Goal: Transaction & Acquisition: Purchase product/service

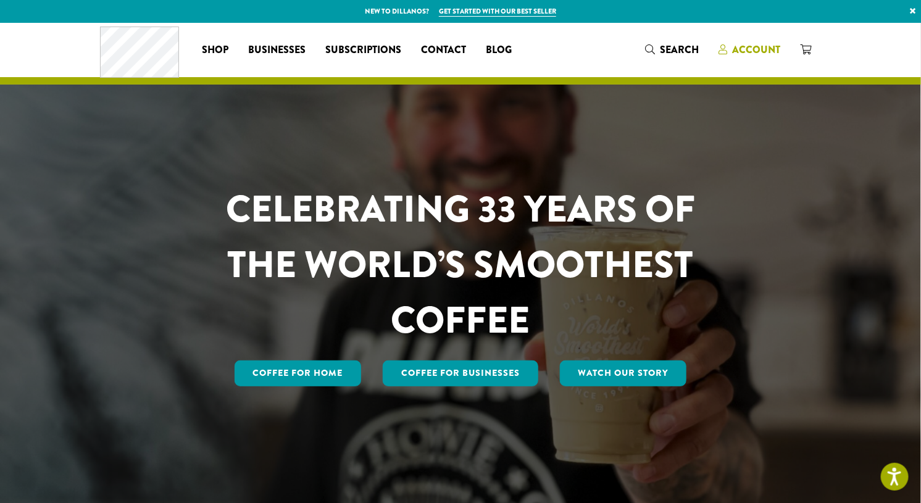
click at [756, 48] on span "Account" at bounding box center [756, 50] width 48 height 14
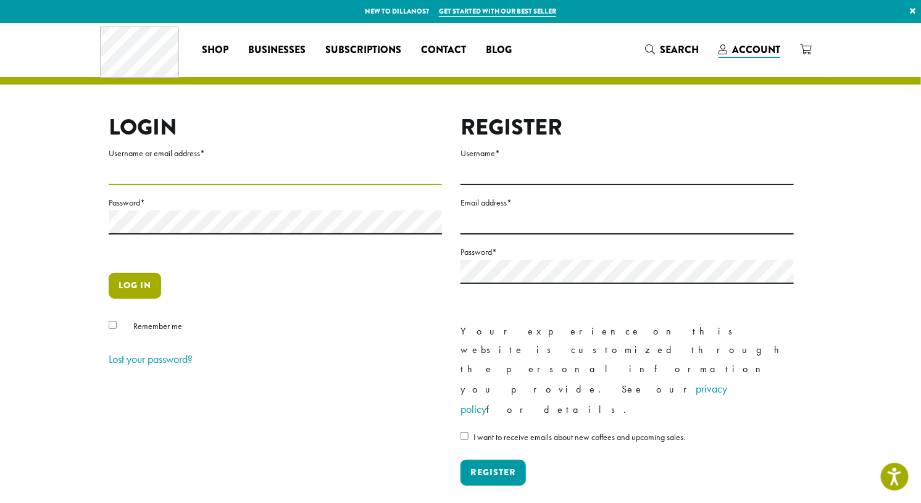
type input "*******"
click at [125, 290] on button "Log in" at bounding box center [135, 286] width 52 height 26
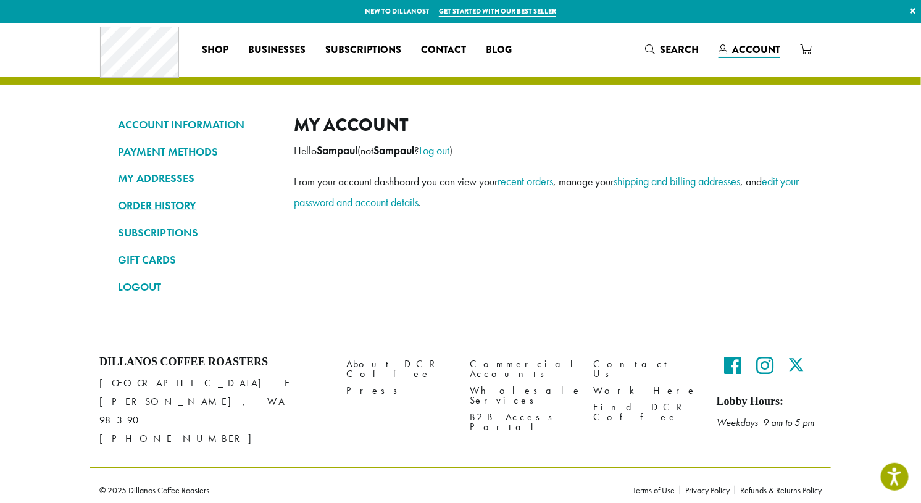
click at [159, 206] on link "ORDER HISTORY" at bounding box center [196, 205] width 157 height 21
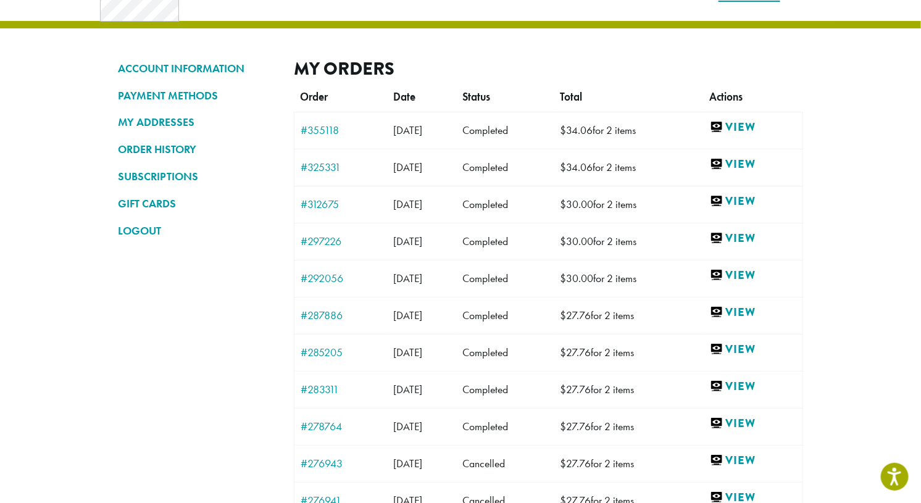
scroll to position [59, 0]
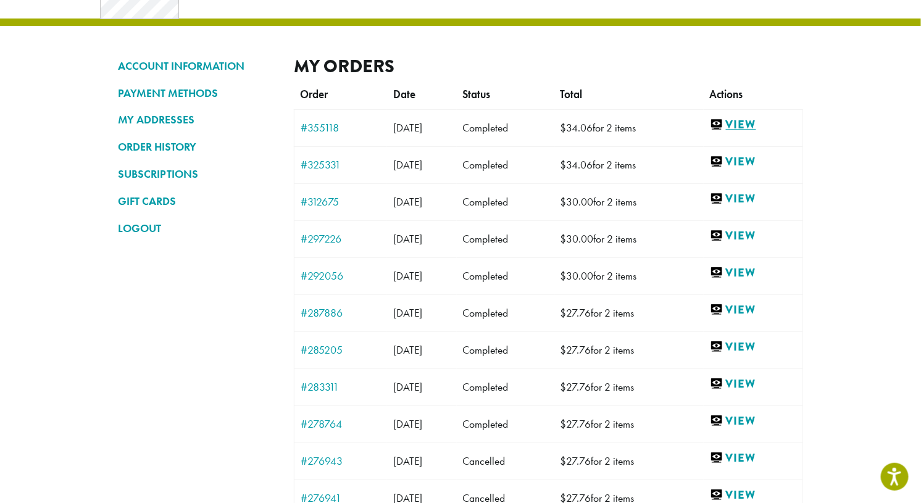
click at [760, 122] on link "View" at bounding box center [753, 124] width 86 height 15
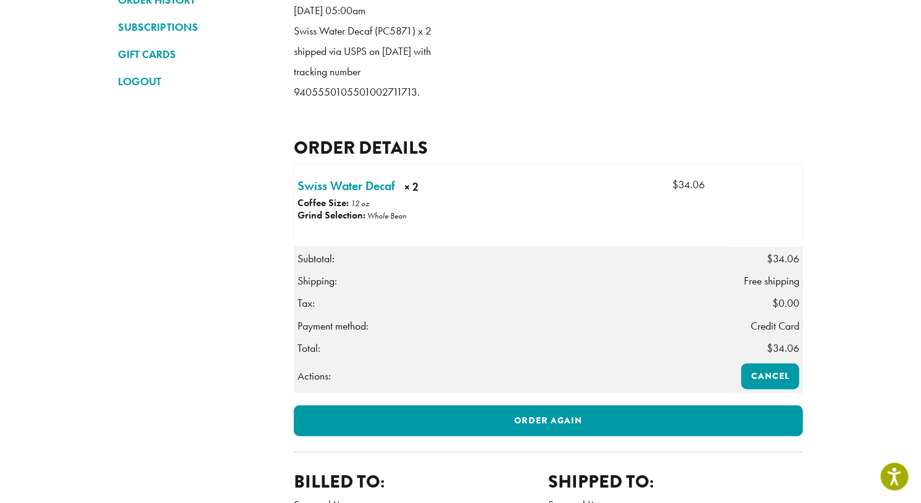
scroll to position [207, 0]
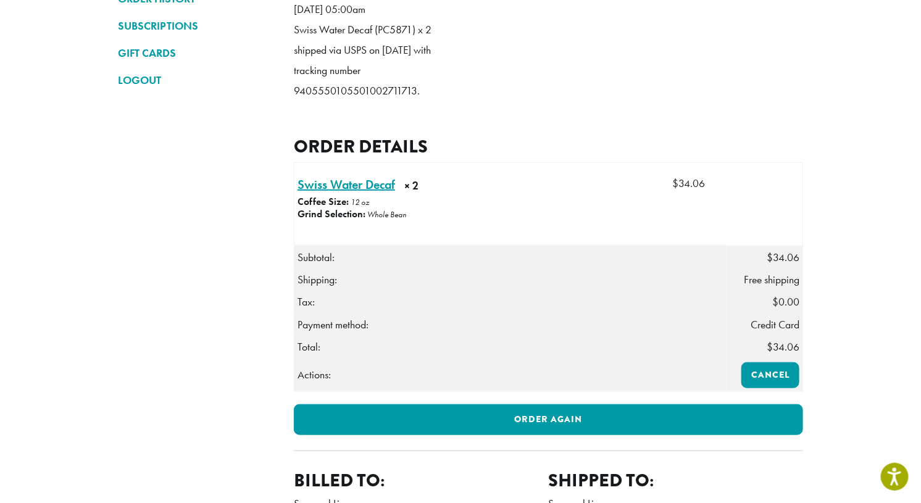
click at [359, 194] on link "Swiss Water Decaf × 2" at bounding box center [346, 184] width 98 height 19
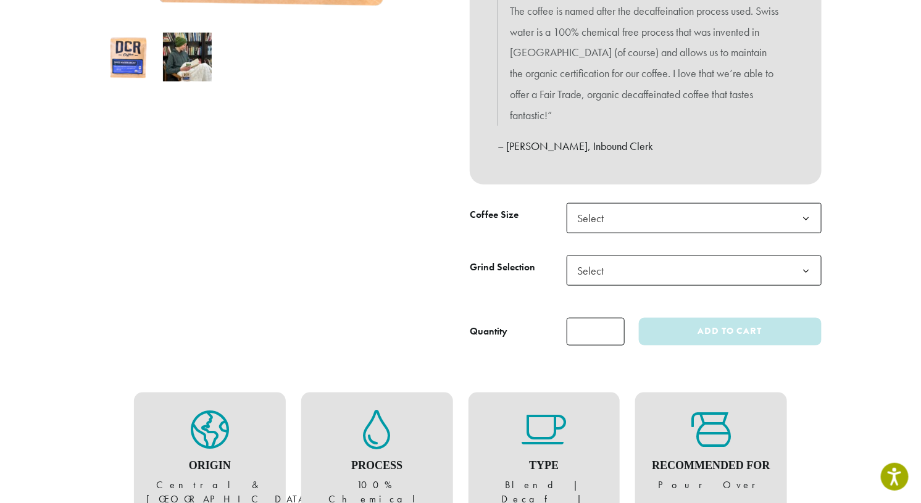
scroll to position [423, 0]
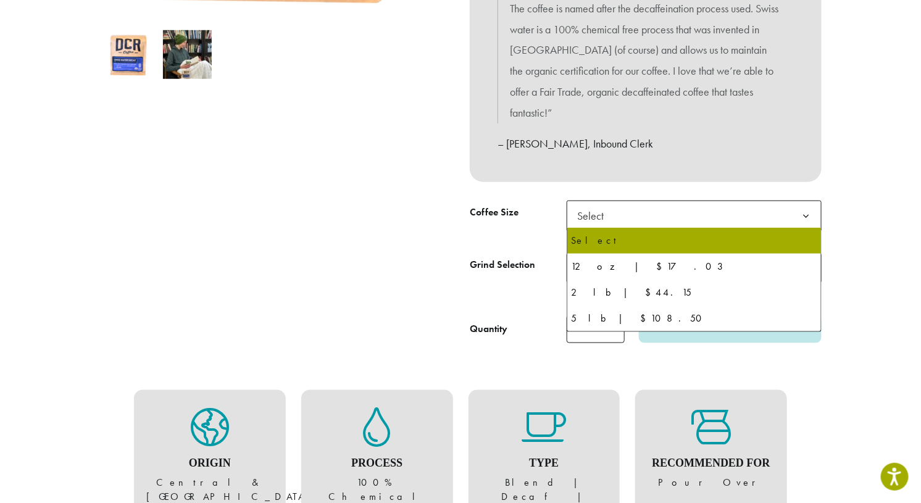
click at [808, 217] on b at bounding box center [806, 216] width 30 height 30
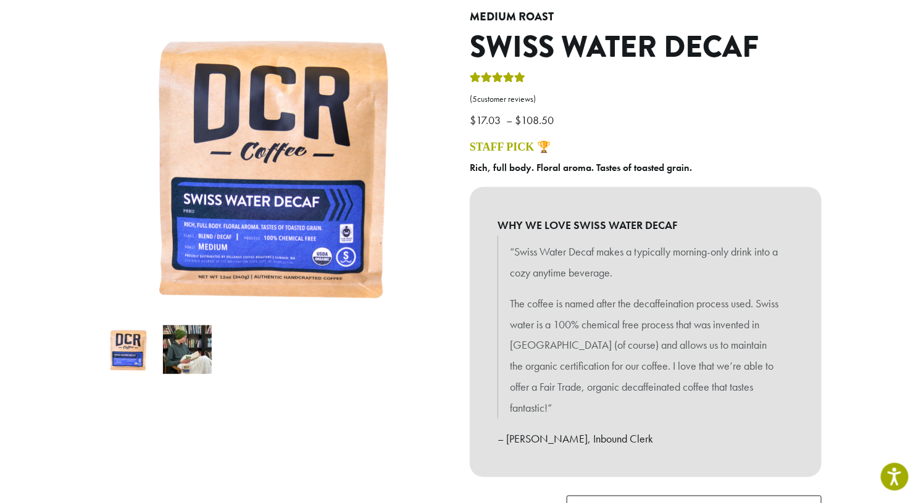
scroll to position [0, 0]
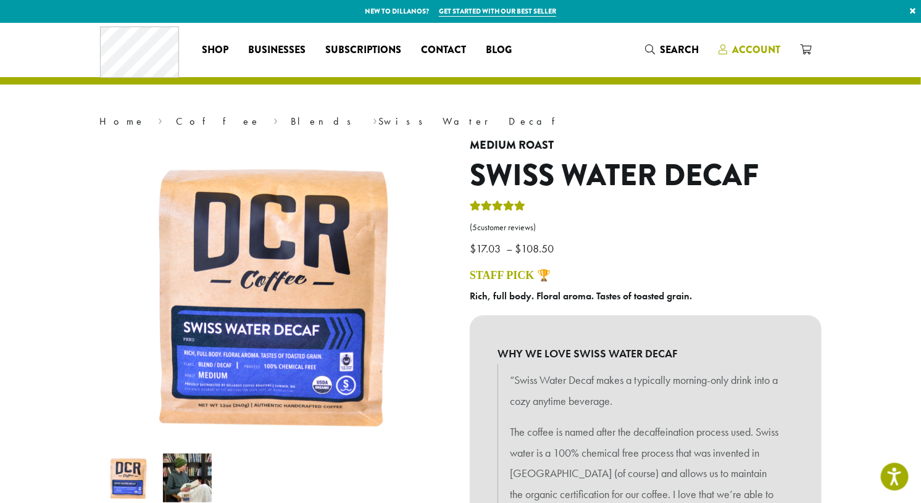
click at [752, 49] on span "Account" at bounding box center [756, 50] width 48 height 14
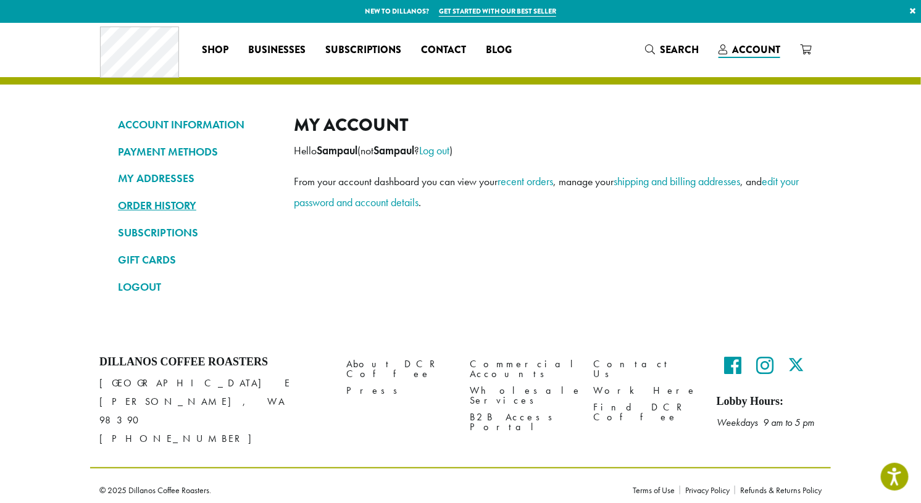
click at [153, 209] on link "ORDER HISTORY" at bounding box center [196, 205] width 157 height 21
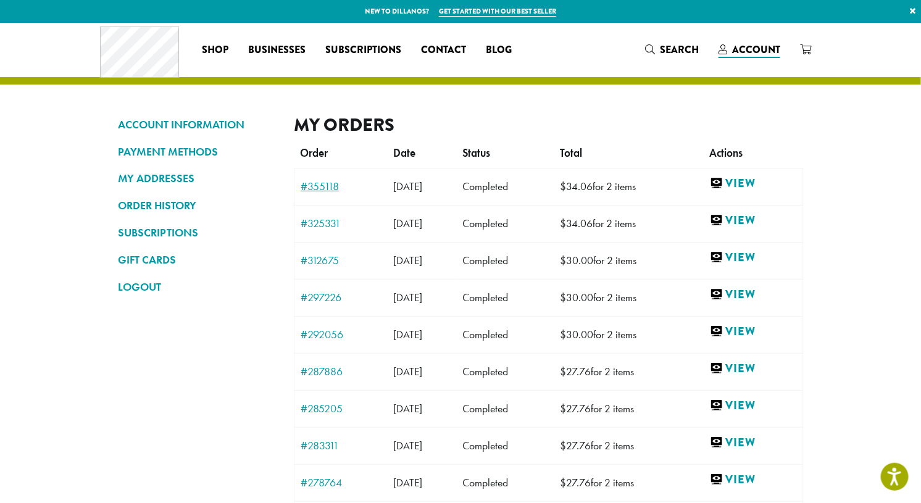
click at [326, 181] on link "#355118" at bounding box center [341, 186] width 80 height 11
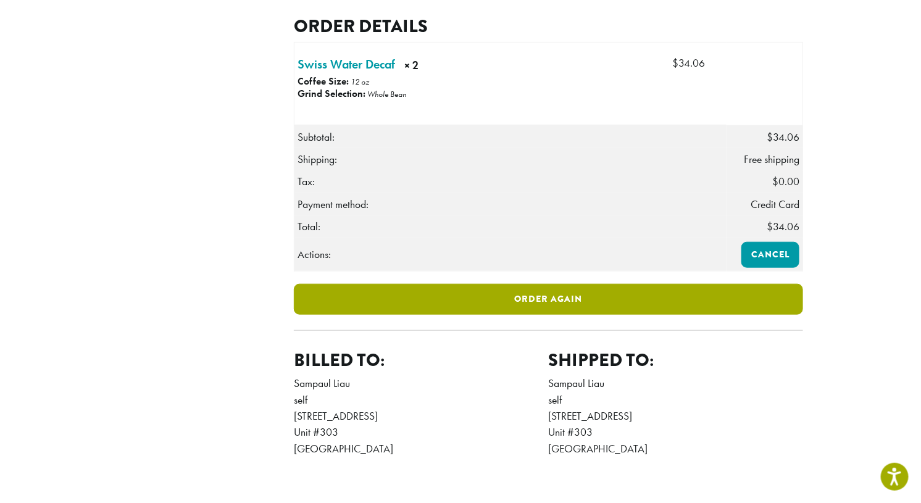
scroll to position [331, 0]
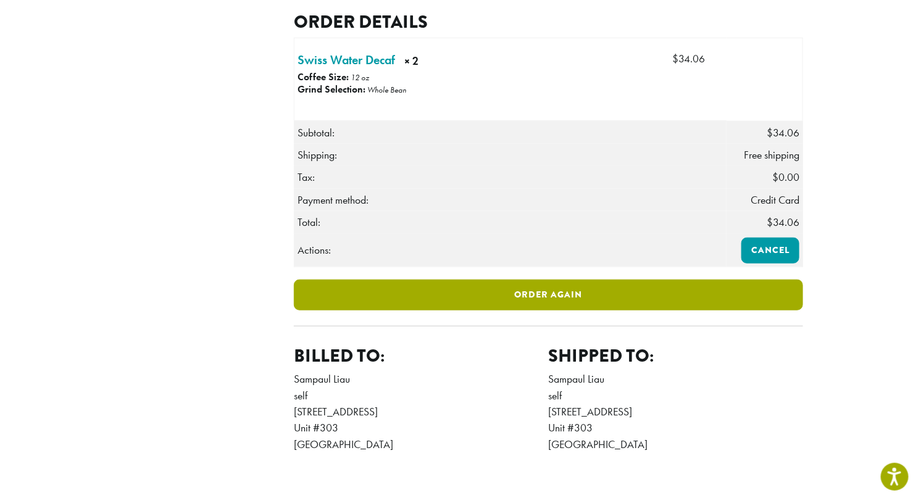
click at [478, 310] on link "Order again" at bounding box center [548, 295] width 509 height 31
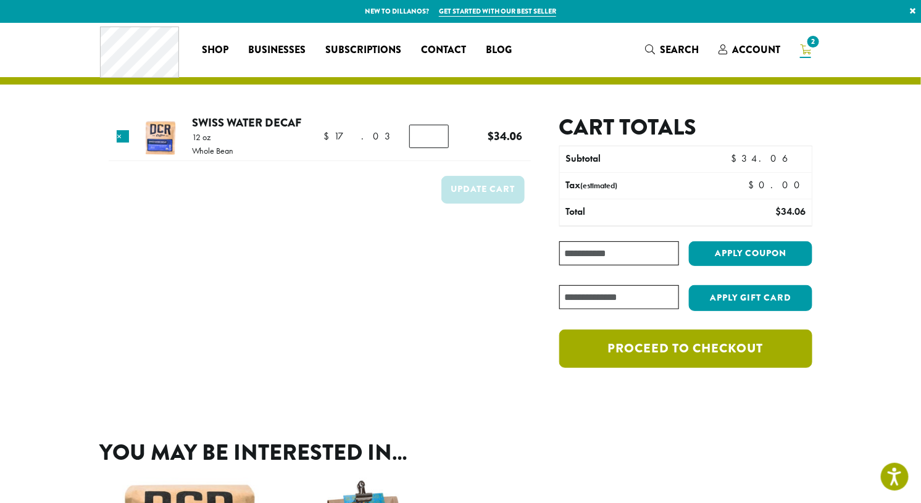
click at [664, 352] on link "Proceed to checkout" at bounding box center [685, 349] width 253 height 38
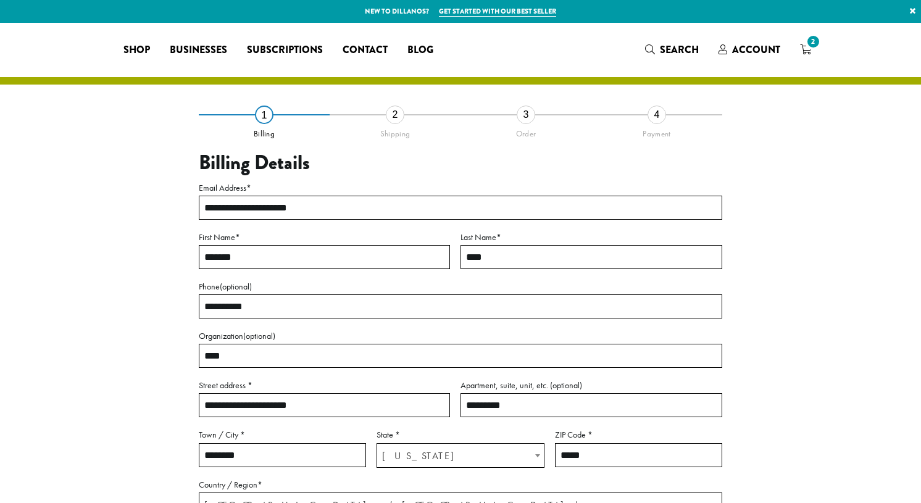
select select "**"
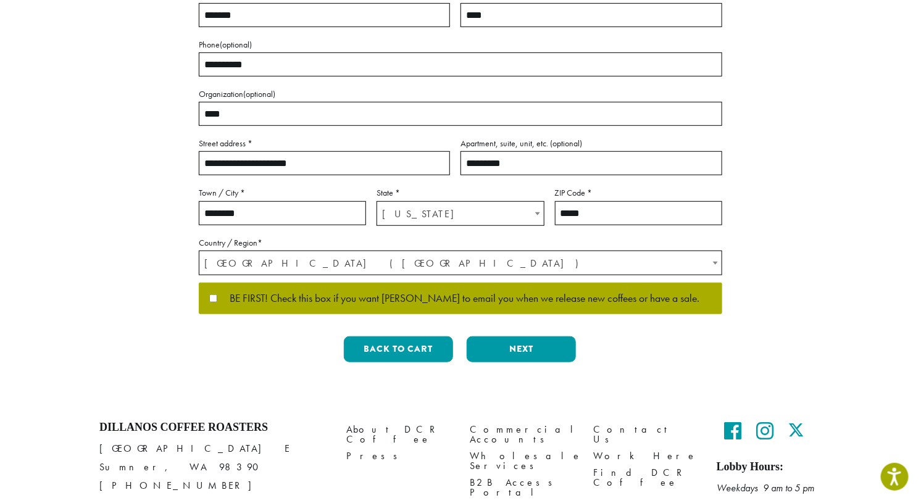
scroll to position [255, 0]
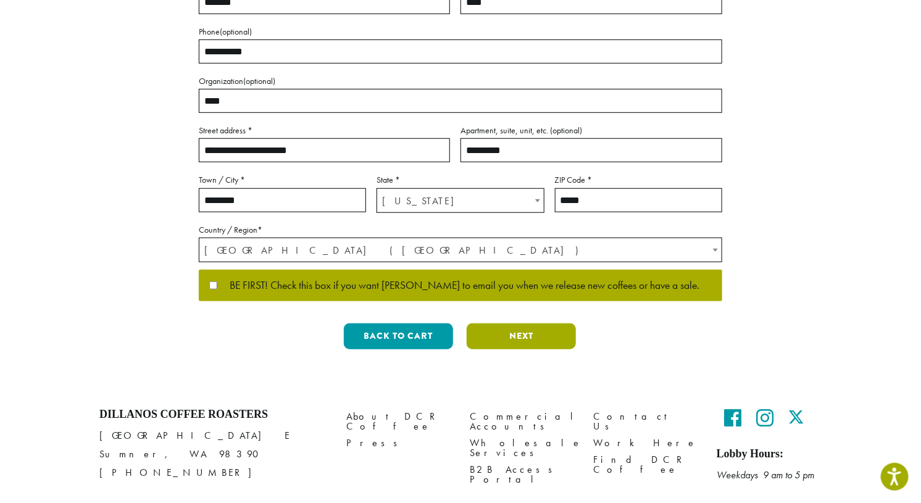
click at [503, 341] on button "Next" at bounding box center [521, 336] width 109 height 26
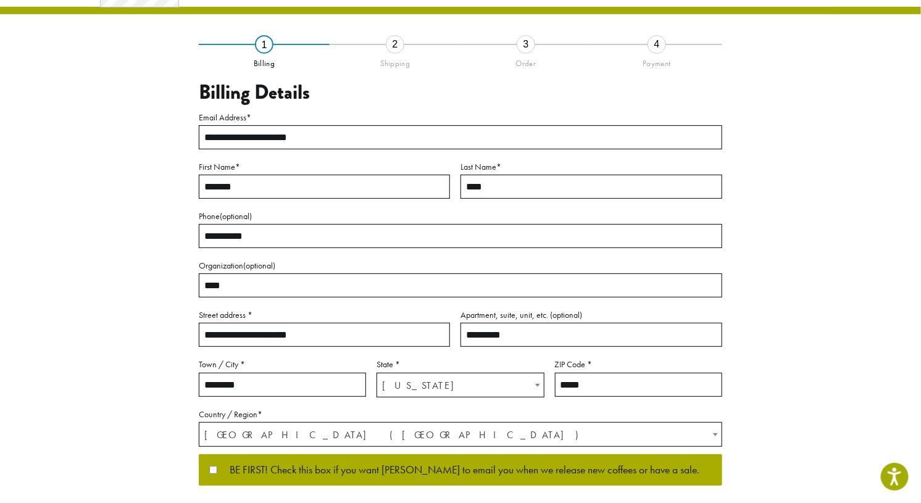
scroll to position [16, 0]
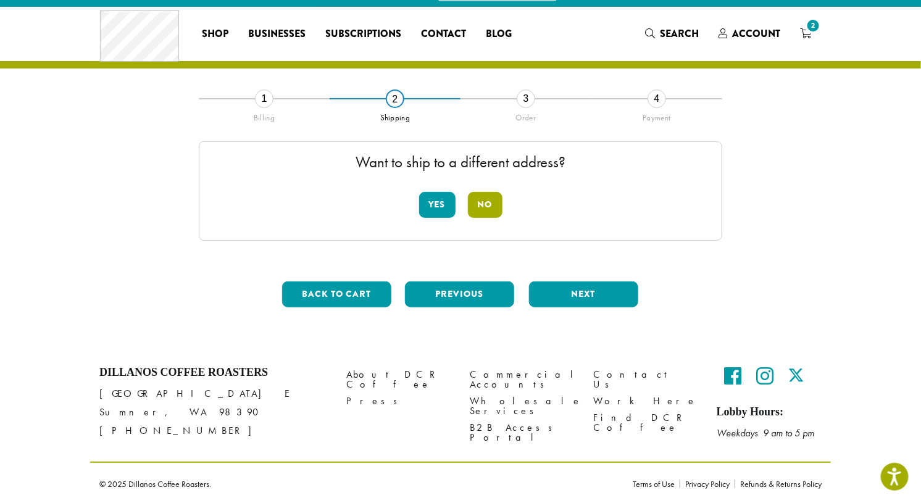
click at [486, 205] on button "No" at bounding box center [485, 205] width 35 height 26
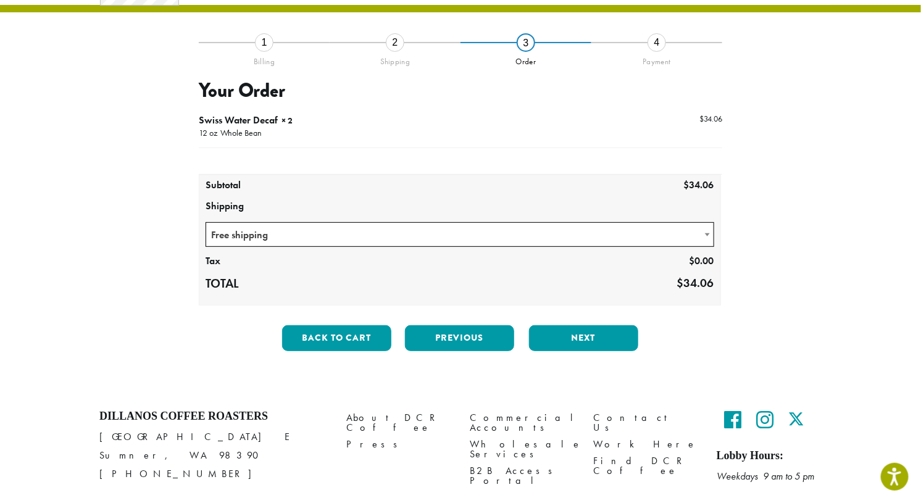
scroll to position [115, 0]
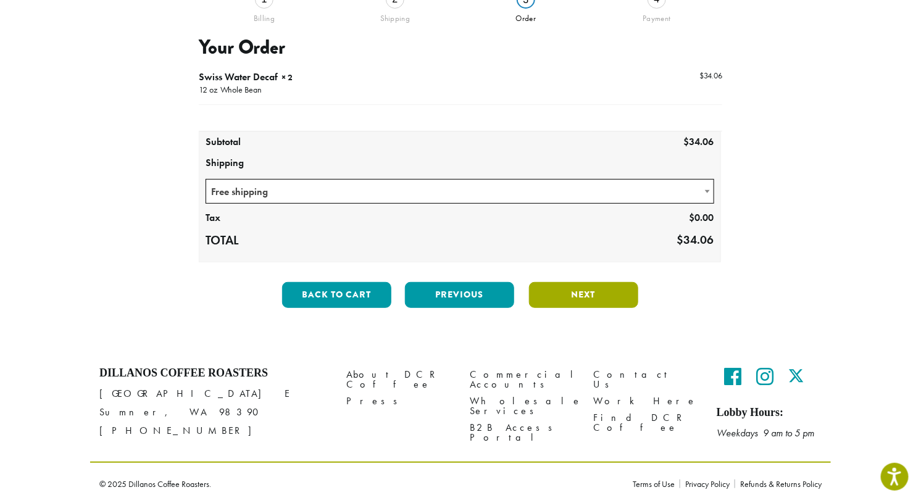
click at [592, 287] on button "Next" at bounding box center [583, 295] width 109 height 26
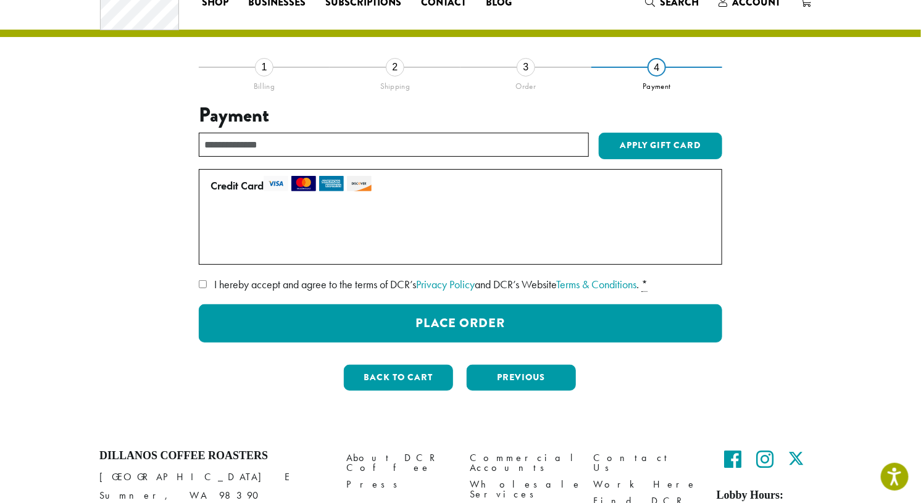
scroll to position [0, 0]
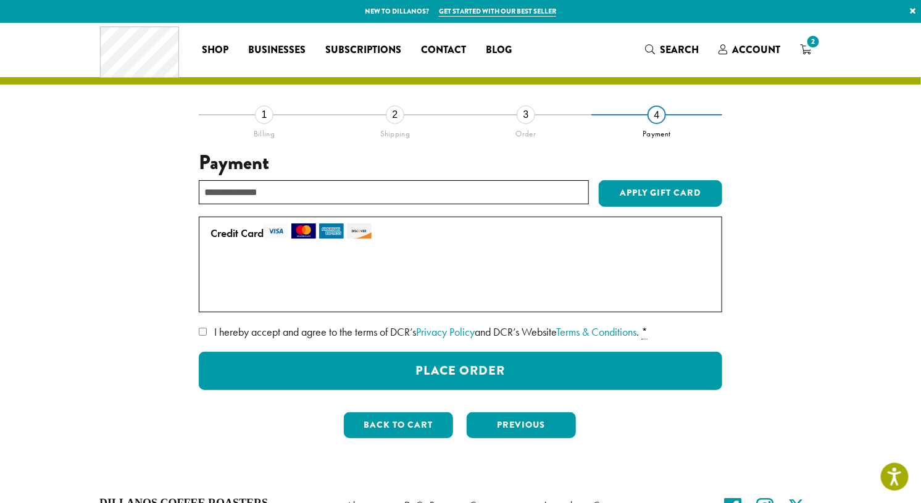
click at [280, 230] on img at bounding box center [276, 230] width 25 height 15
click at [220, 297] on label "Use a new card" at bounding box center [457, 295] width 495 height 20
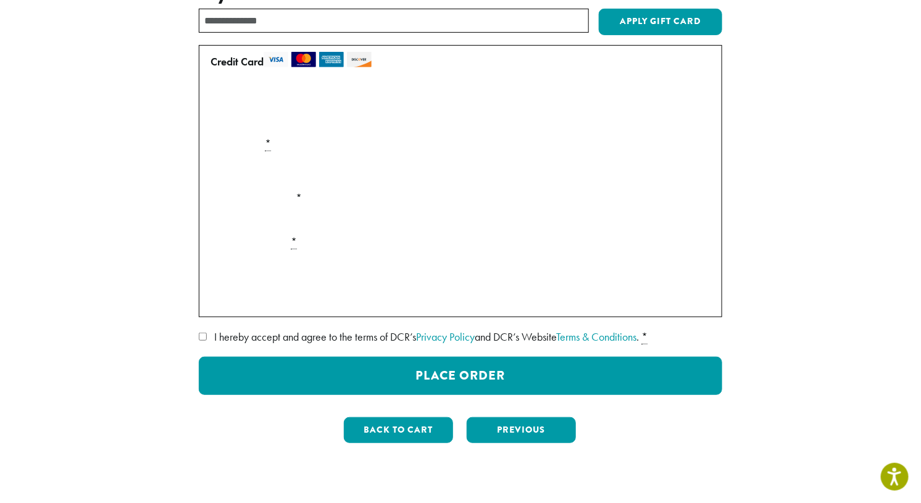
scroll to position [173, 0]
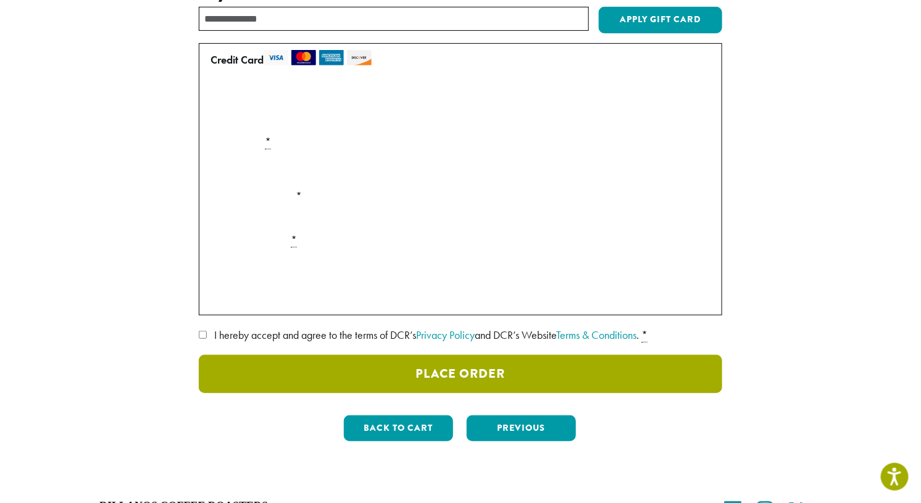
click at [494, 372] on button "Place Order" at bounding box center [460, 374] width 523 height 38
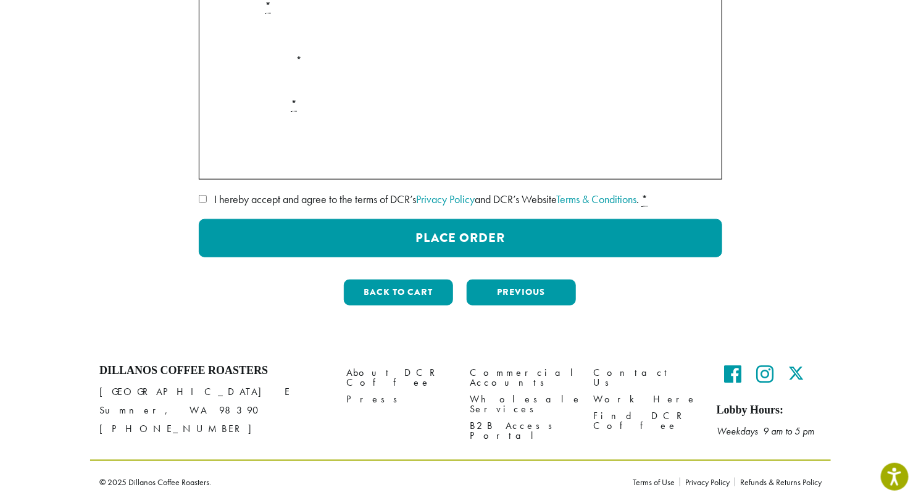
scroll to position [375, 0]
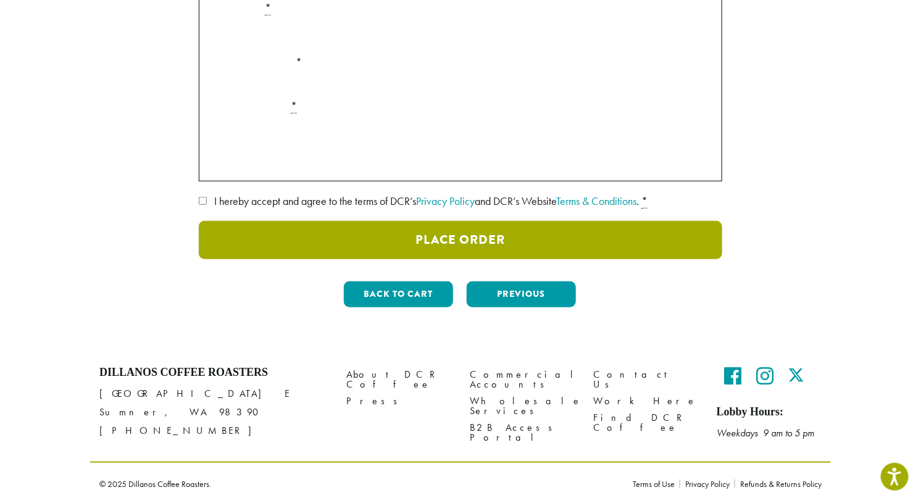
click at [477, 245] on button "Place Order" at bounding box center [460, 240] width 523 height 38
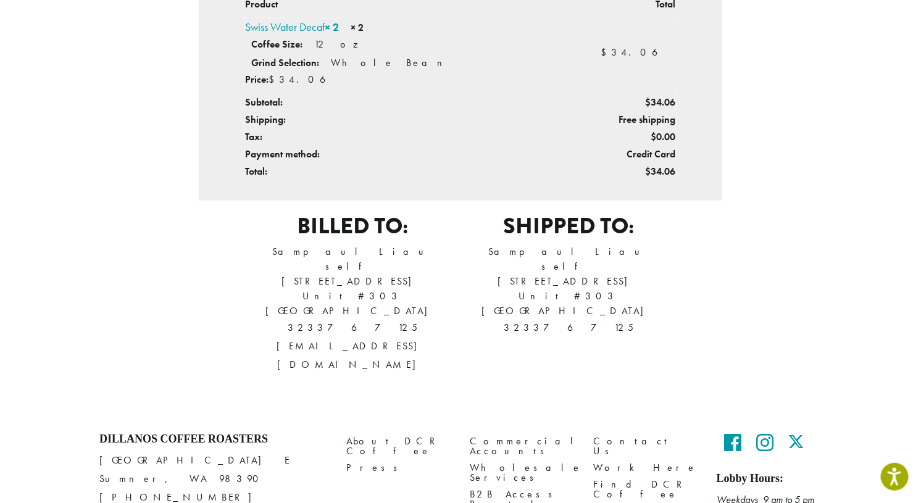
scroll to position [446, 0]
